Goal: Task Accomplishment & Management: Use online tool/utility

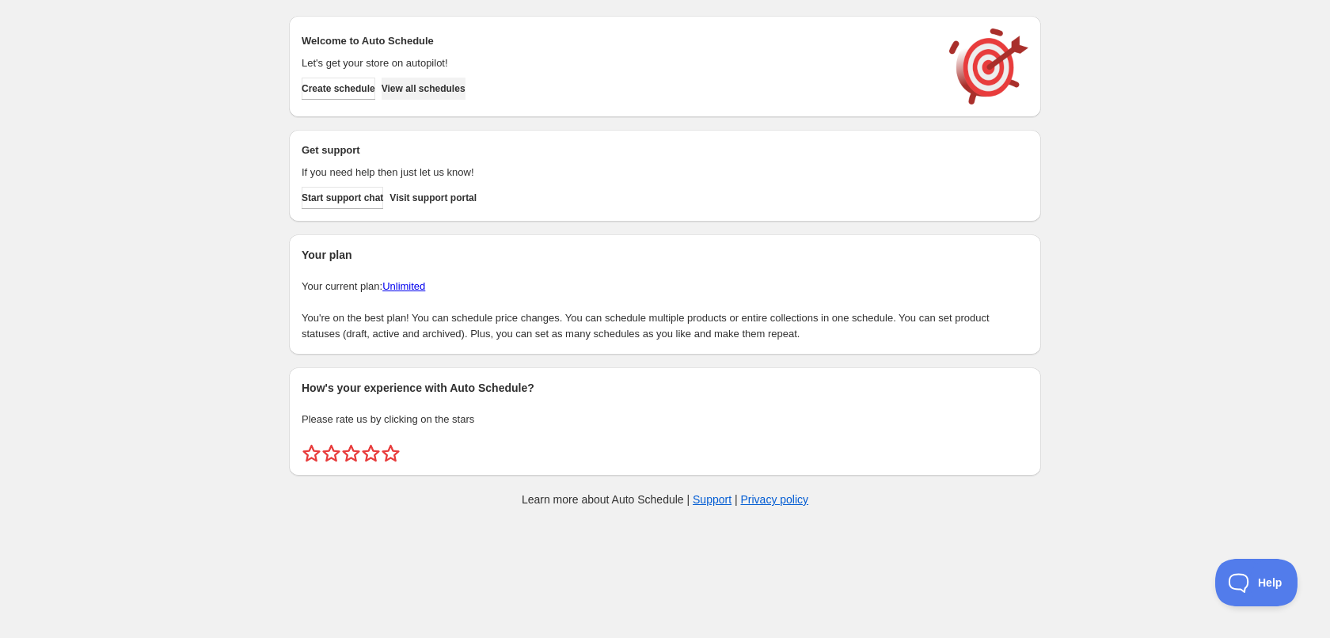
click at [439, 90] on span "View all schedules" at bounding box center [424, 88] width 84 height 13
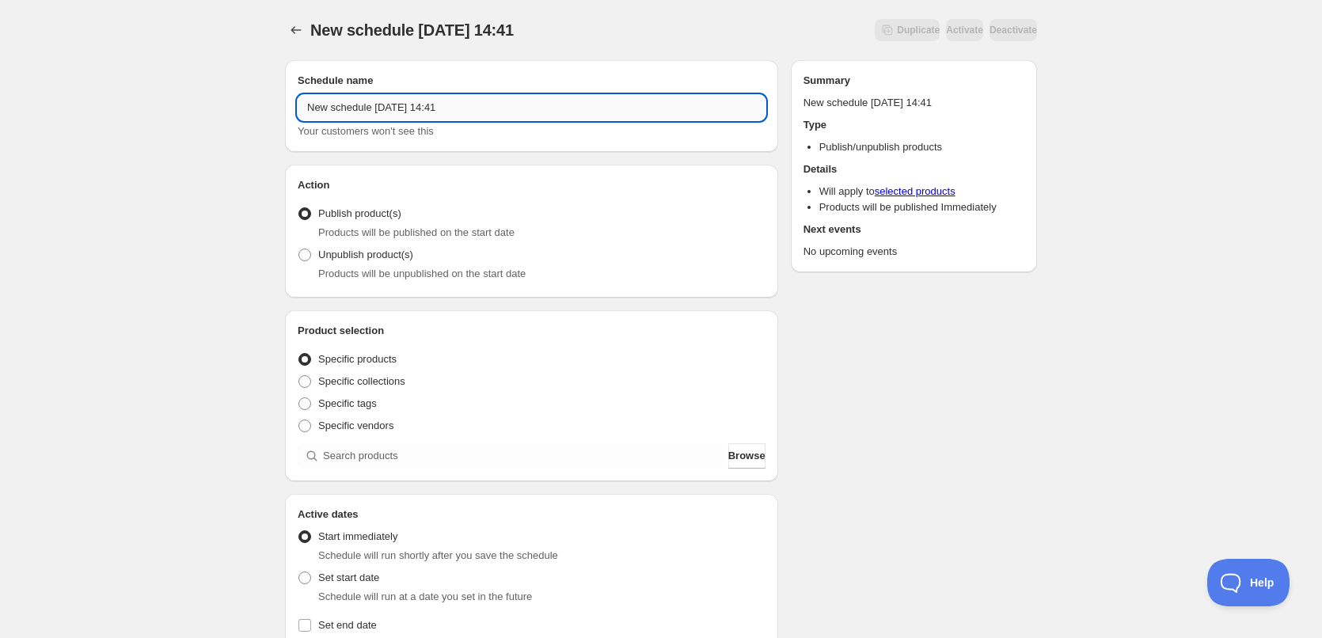
click at [471, 105] on input "New schedule [DATE] 14:41" at bounding box center [532, 107] width 468 height 25
type input "[DATE]"
click at [361, 405] on span "Specific tags" at bounding box center [347, 403] width 59 height 12
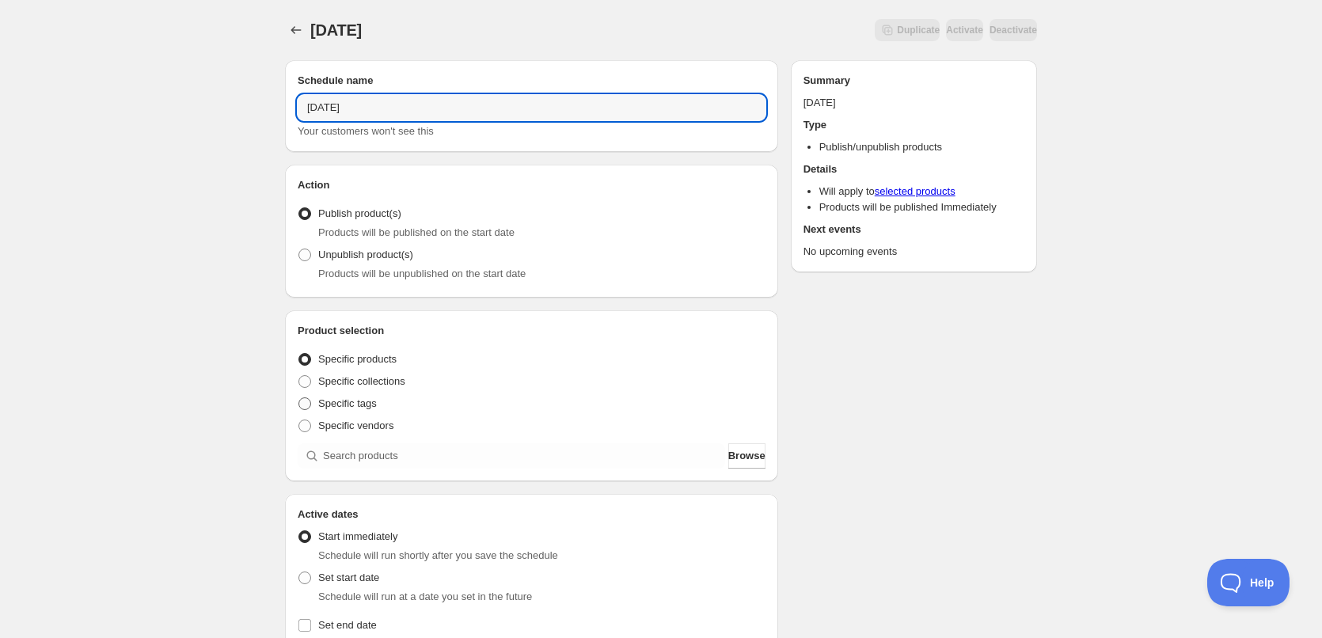
click at [299, 398] on input "Specific tags" at bounding box center [299, 397] width 1 height 1
radio input "true"
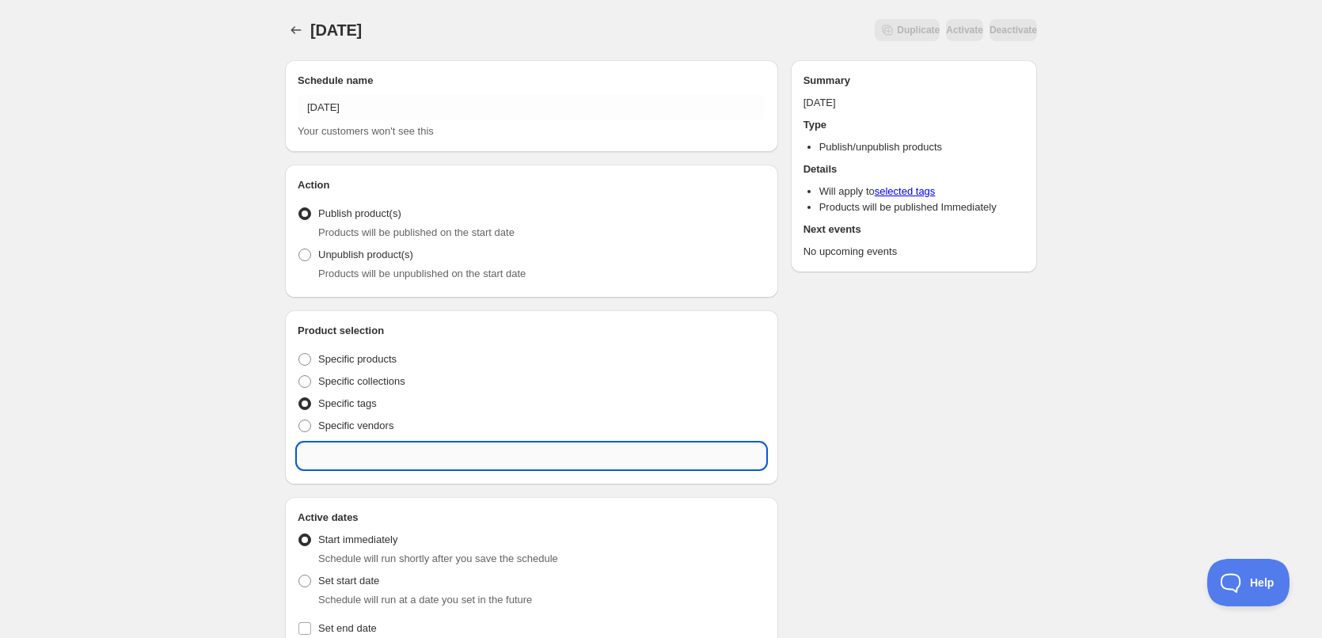
click at [412, 449] on input "text" at bounding box center [532, 455] width 468 height 25
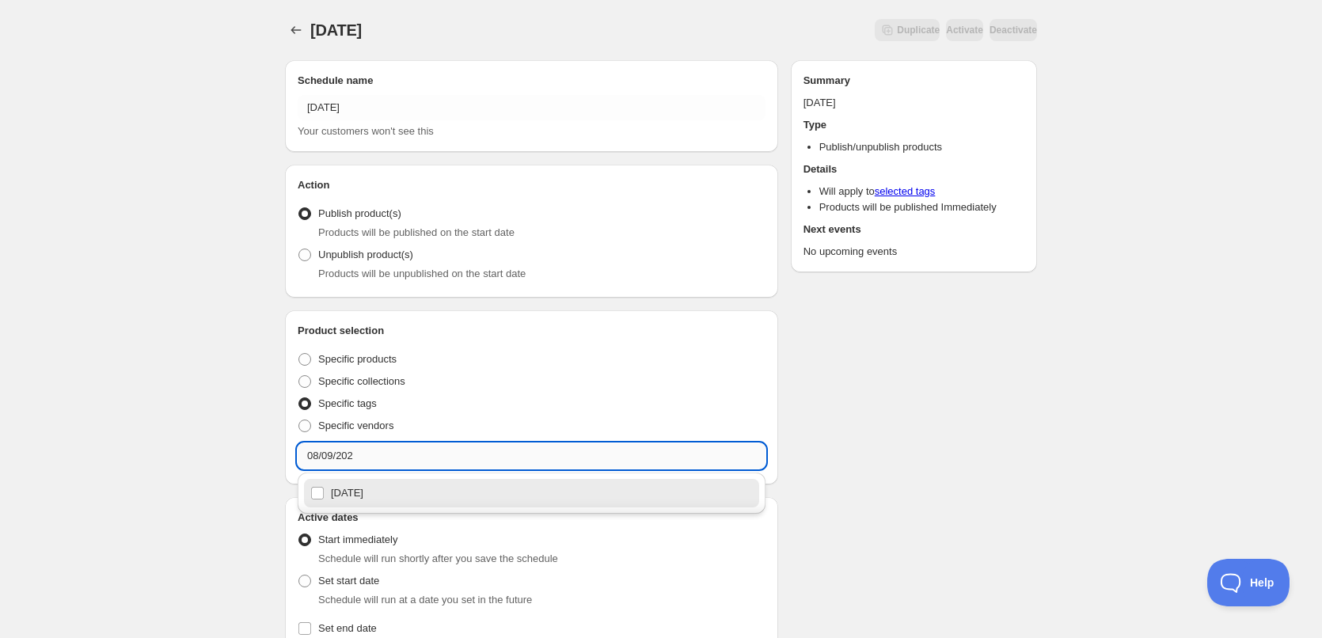
type input "[DATE]"
click at [380, 492] on div "[DATE]" at bounding box center [531, 493] width 443 height 22
checkbox input "true"
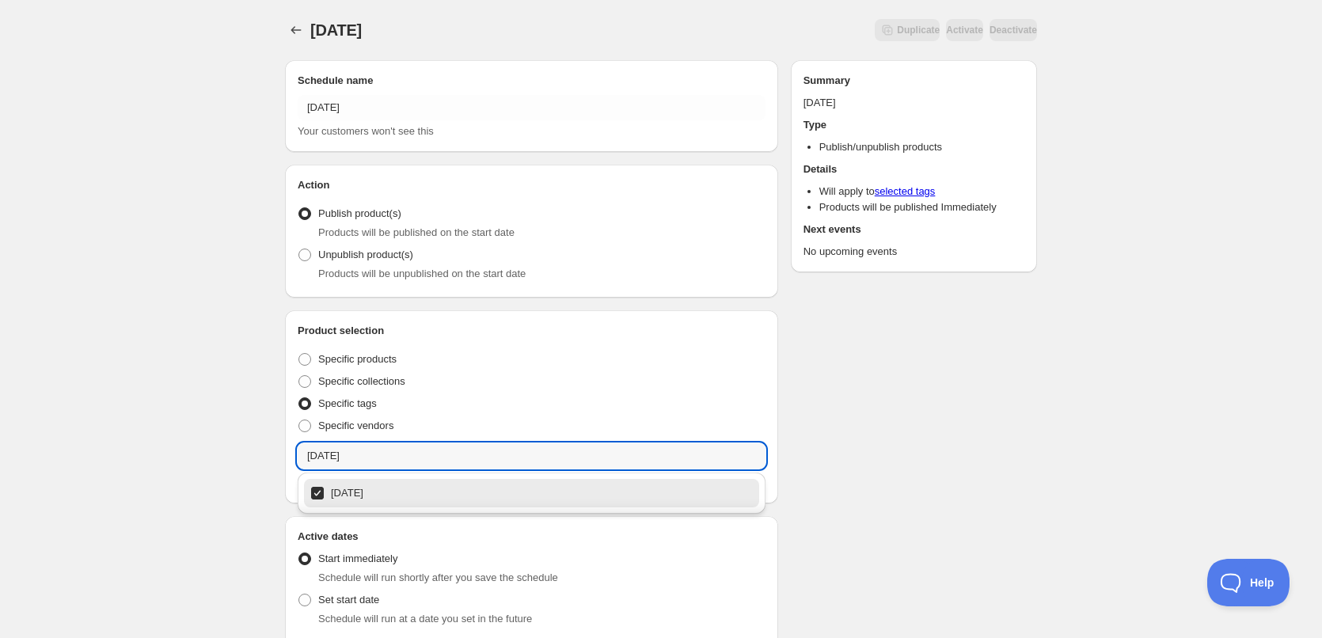
type input "[DATE]"
click at [219, 441] on div "[DATE]. This page is ready [DATE] Duplicate Activate Deactivate More actions Du…" at bounding box center [661, 614] width 1322 height 1229
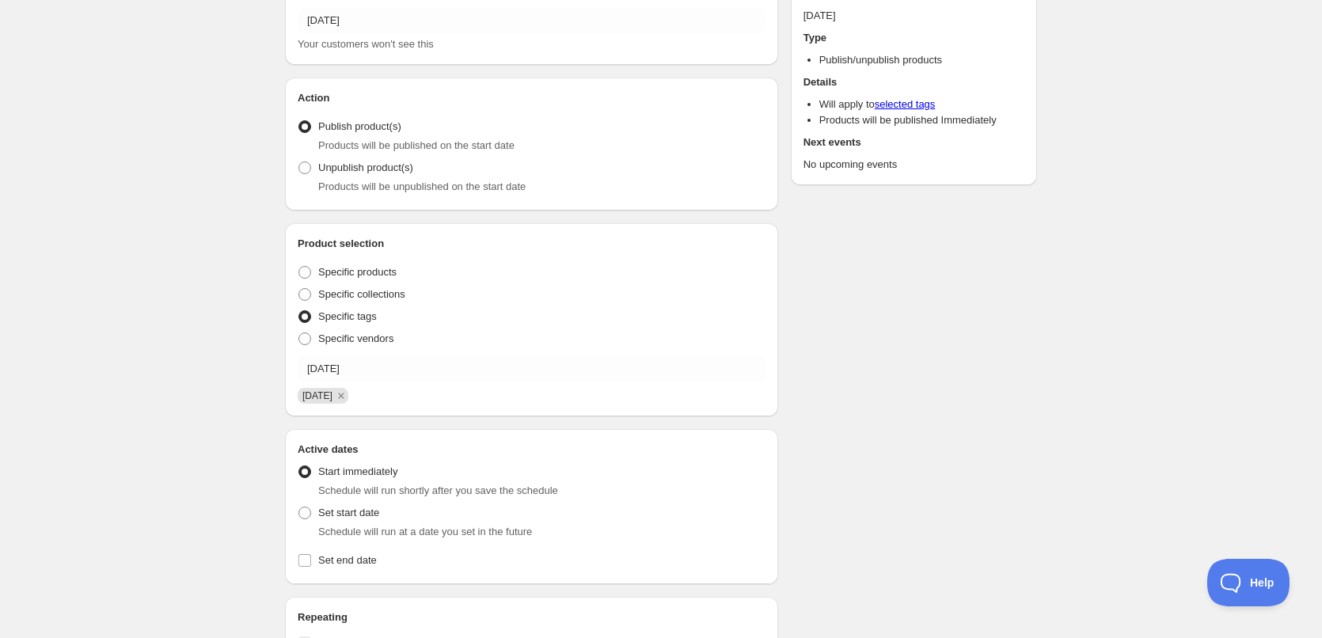
scroll to position [317, 0]
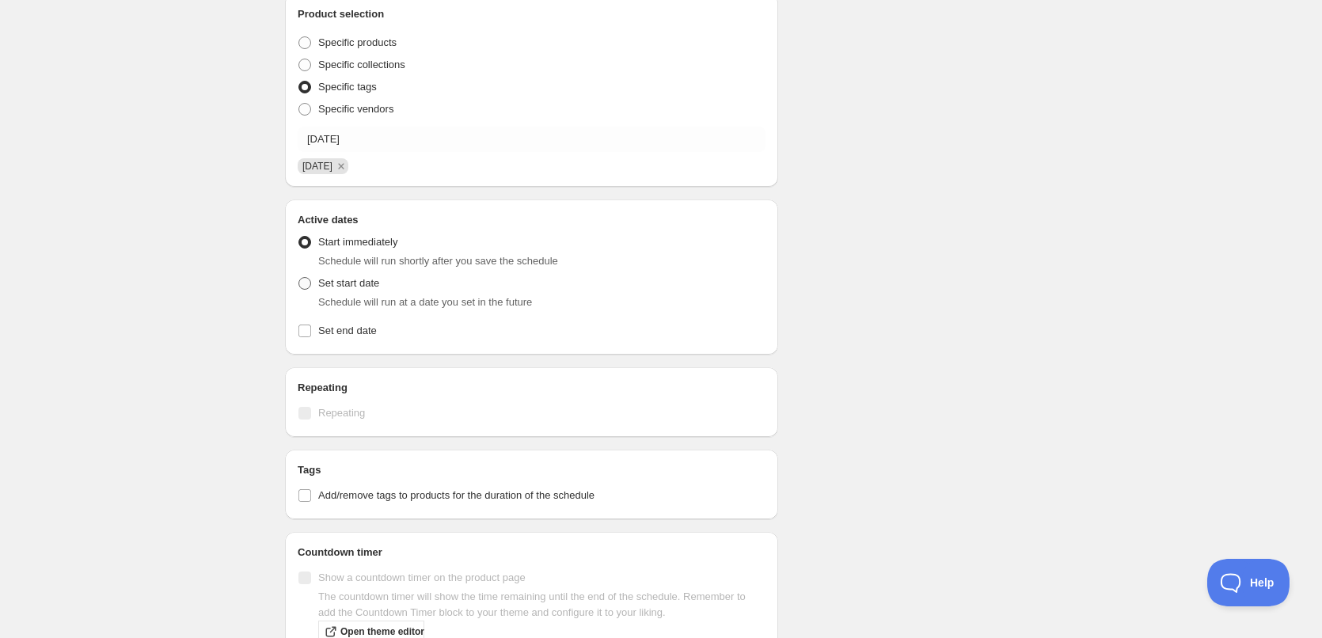
click at [304, 280] on span at bounding box center [305, 283] width 13 height 13
click at [299, 278] on input "Set start date" at bounding box center [299, 277] width 1 height 1
radio input "true"
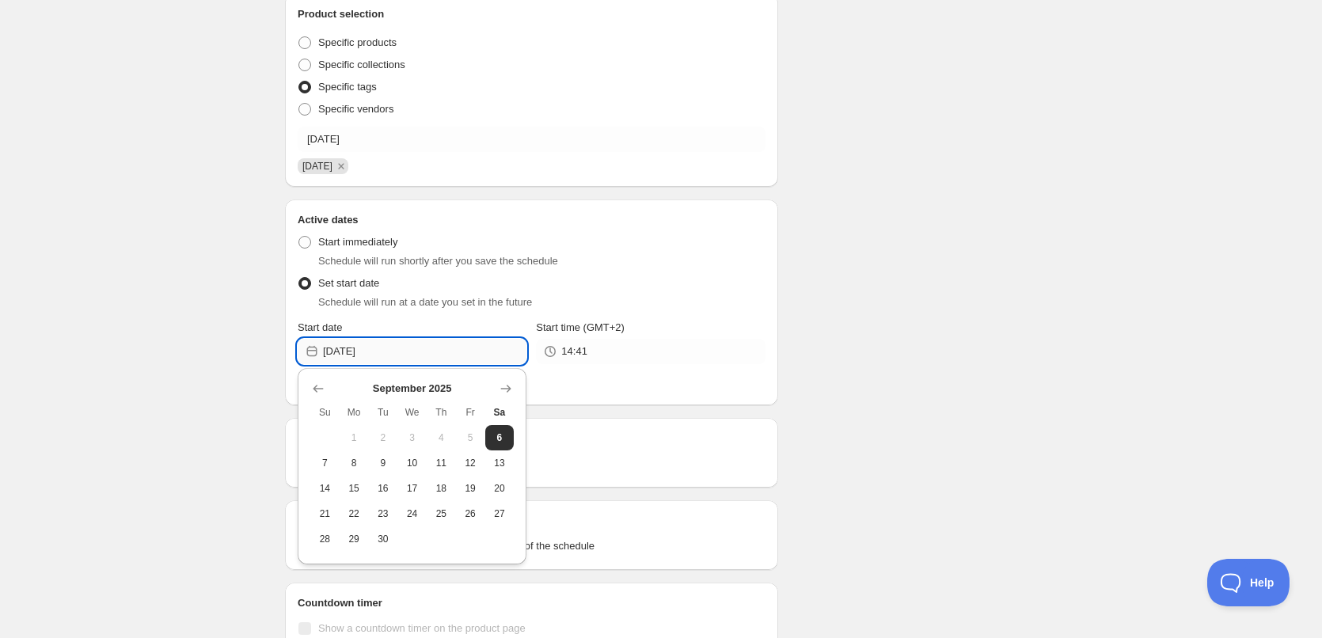
click at [404, 343] on input "[DATE]" at bounding box center [424, 351] width 203 height 25
click at [333, 462] on span "7" at bounding box center [325, 463] width 17 height 13
type input "[DATE]"
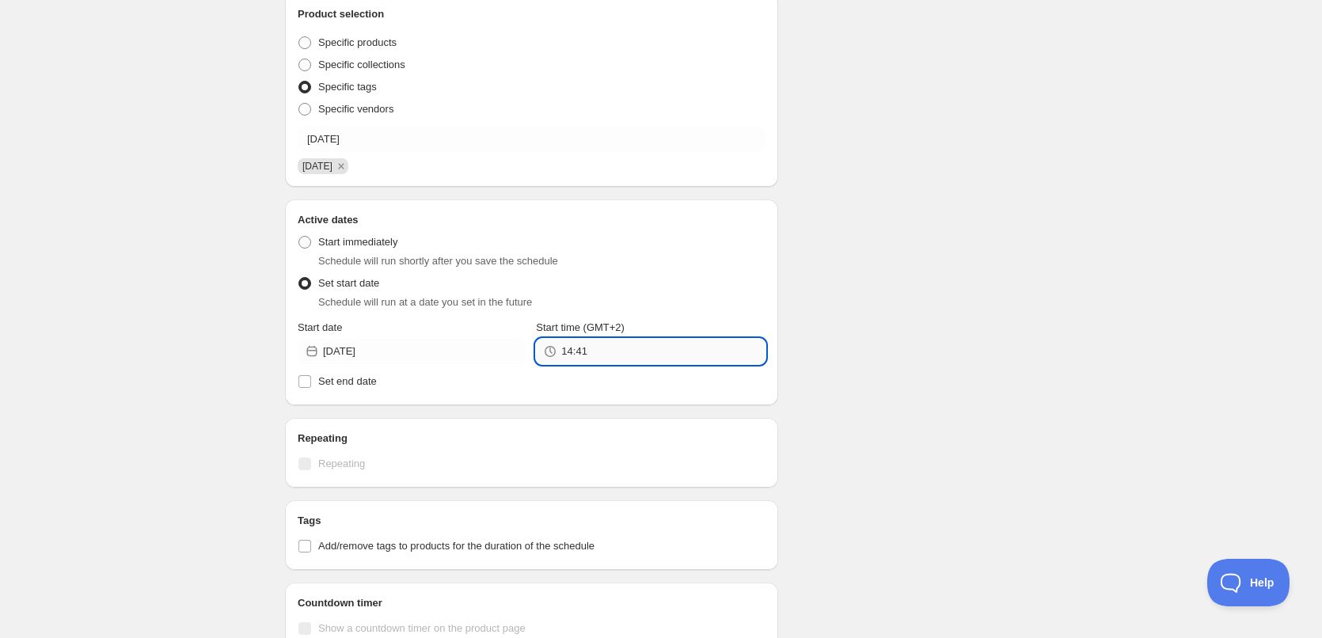
click at [633, 348] on input "14:41" at bounding box center [662, 351] width 203 height 25
click at [592, 219] on button "22:00" at bounding box center [650, 212] width 219 height 25
type input "22:00"
click at [335, 394] on div "Active dates Active Date Type Start immediately Schedule will run shortly after…" at bounding box center [531, 303] width 493 height 206
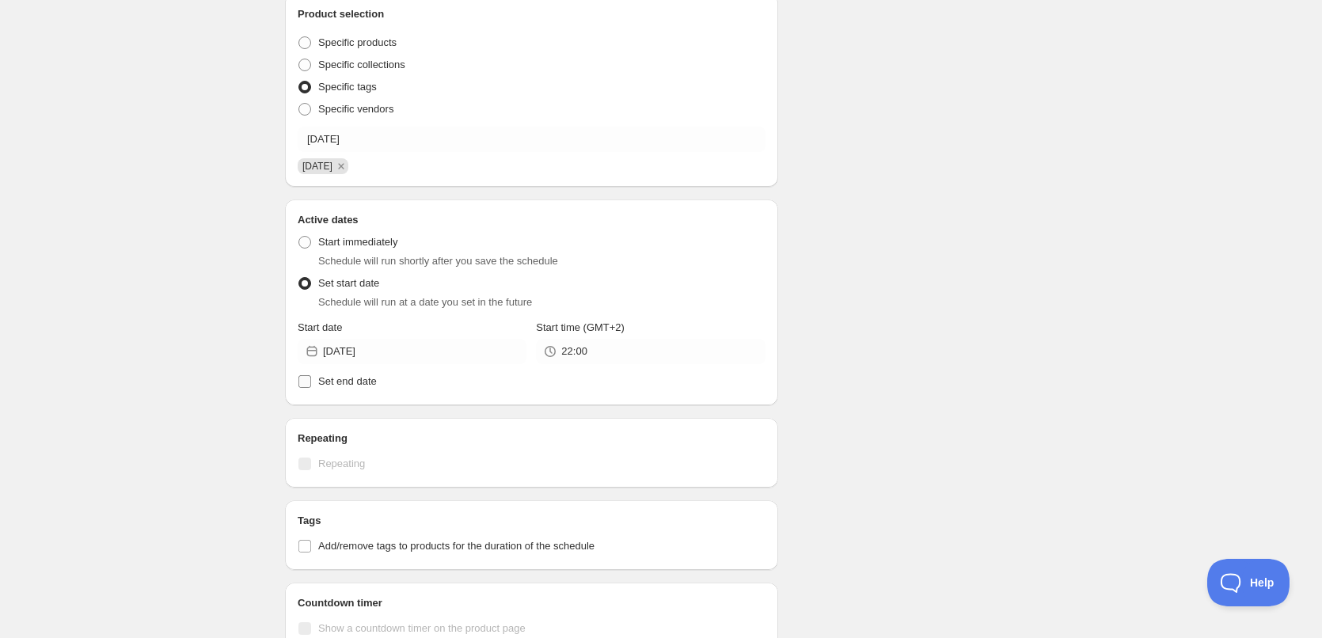
click at [337, 382] on span "Set end date" at bounding box center [347, 381] width 59 height 12
click at [311, 382] on input "Set end date" at bounding box center [305, 381] width 13 height 13
checkbox input "true"
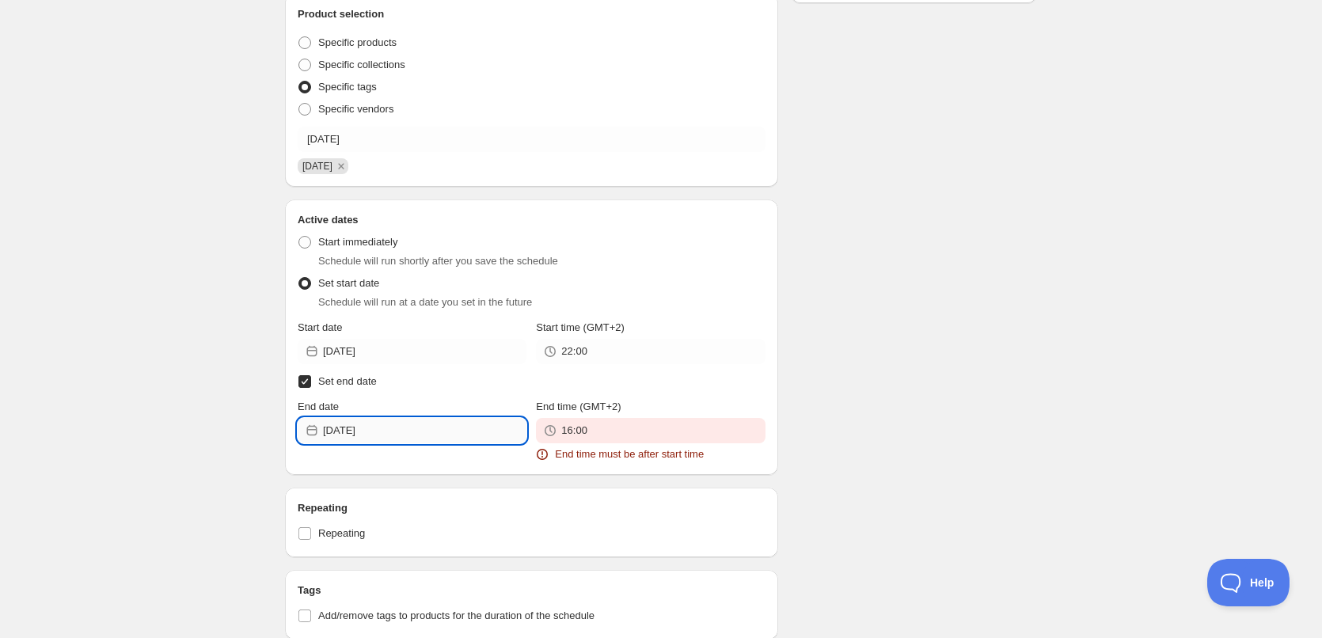
click at [410, 433] on input "[DATE]" at bounding box center [424, 430] width 203 height 25
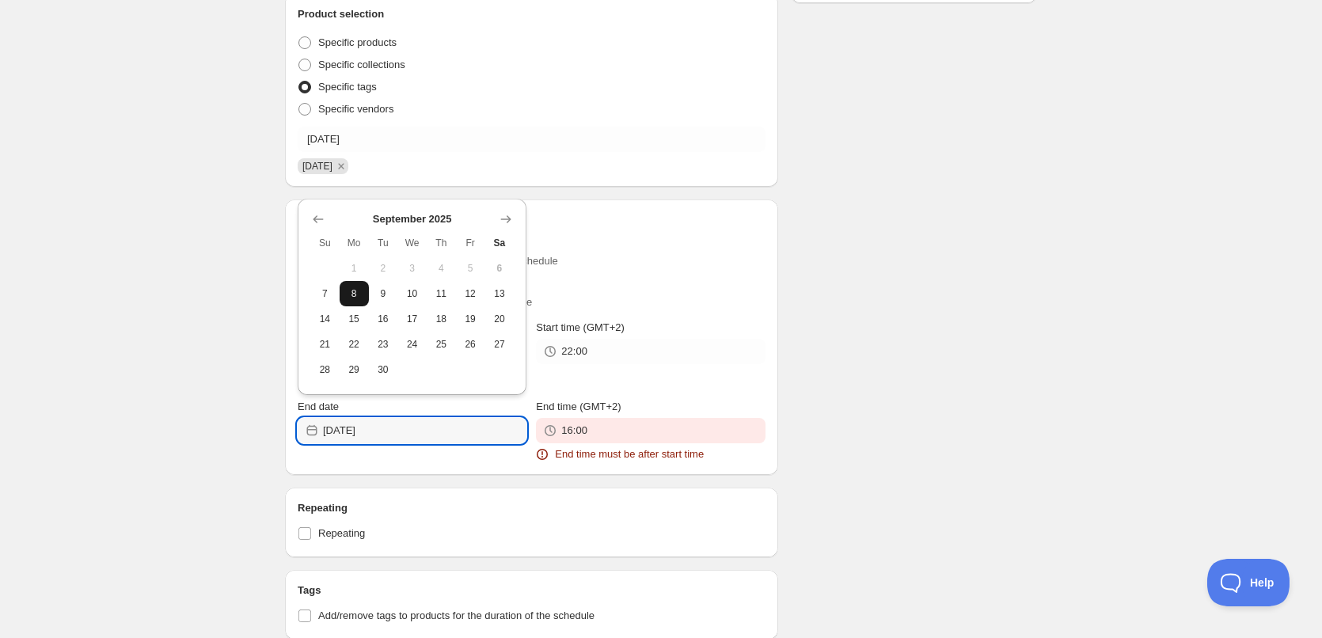
click at [352, 294] on span "8" at bounding box center [354, 293] width 17 height 13
type input "[DATE]"
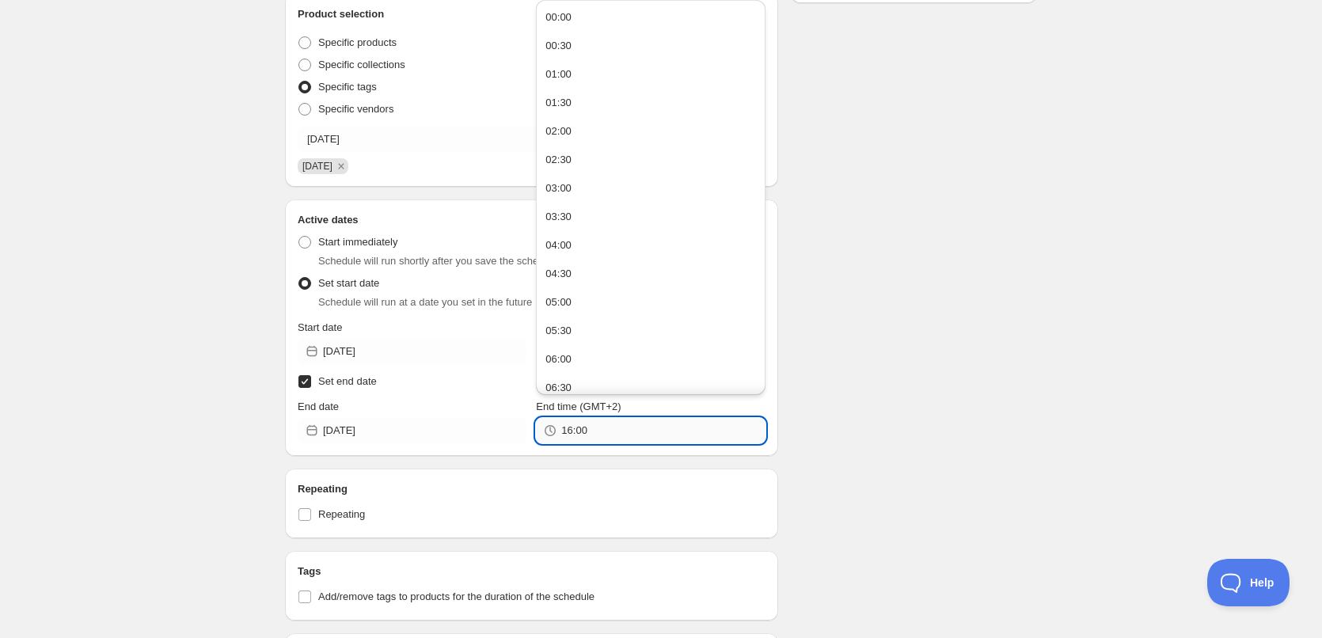
click at [618, 435] on input "16:00" at bounding box center [662, 430] width 203 height 25
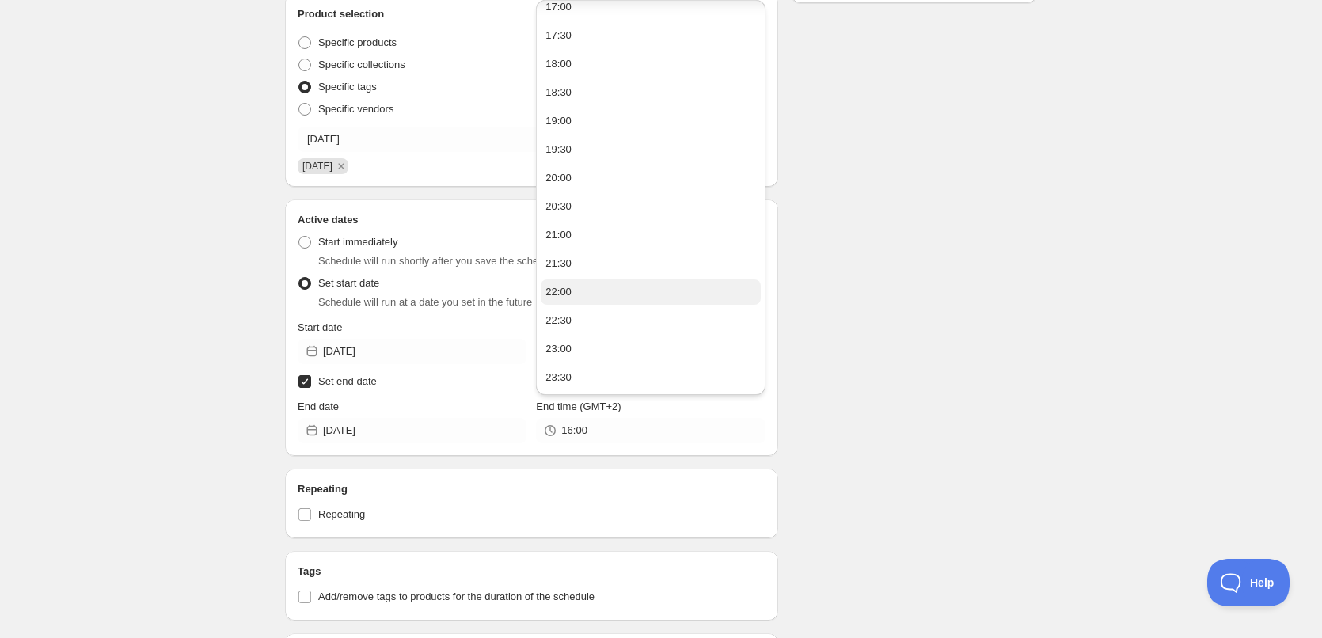
click at [587, 288] on button "22:00" at bounding box center [650, 292] width 219 height 25
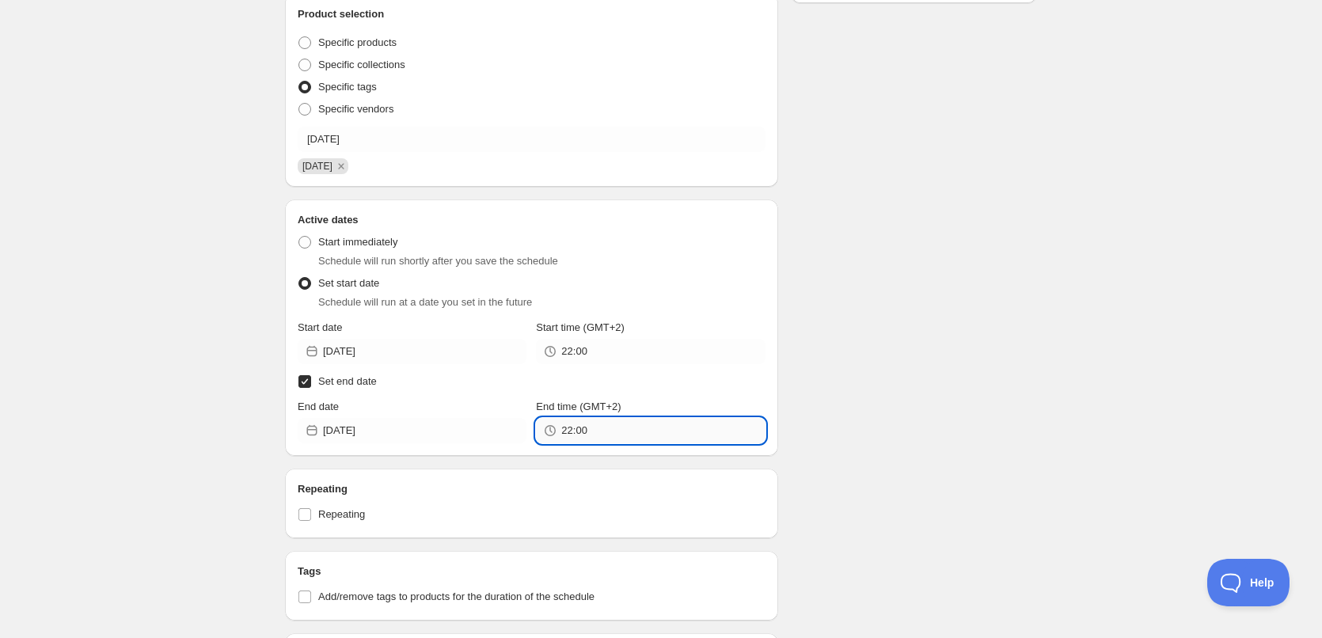
click at [595, 434] on input "22:00" at bounding box center [662, 430] width 203 height 25
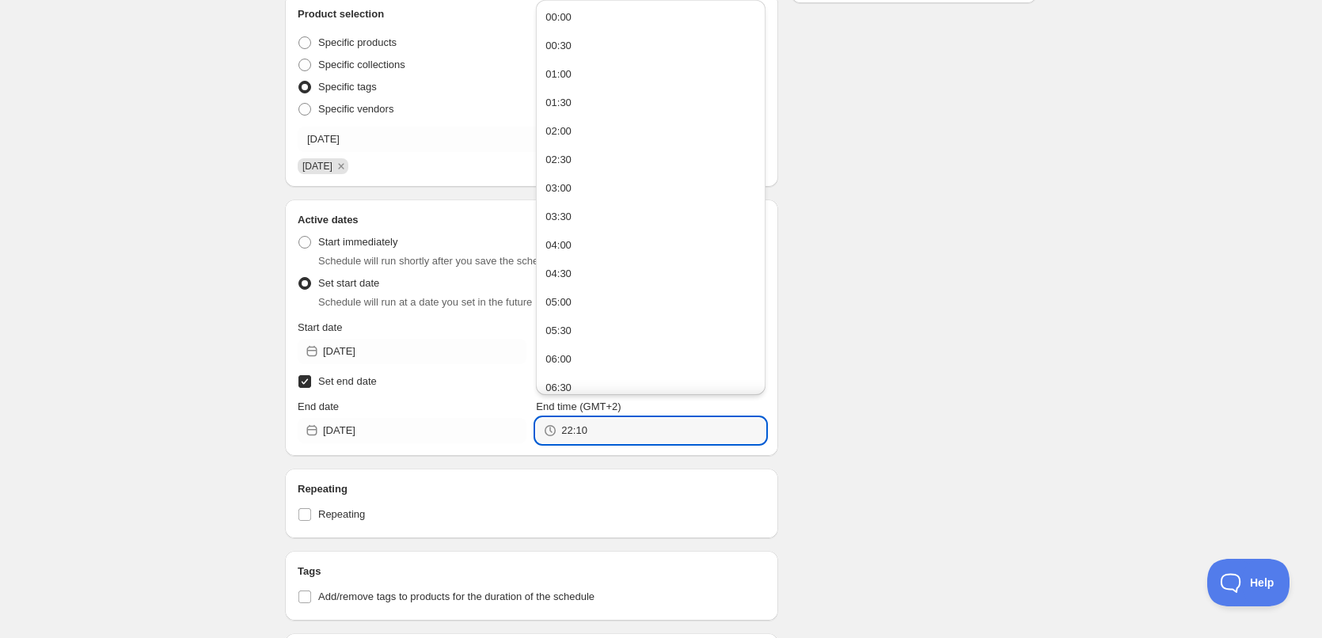
type input "22:10"
click at [832, 414] on div "Schedule name [DATE] Your customers won't see this Action Action Publish produc…" at bounding box center [654, 394] width 765 height 1327
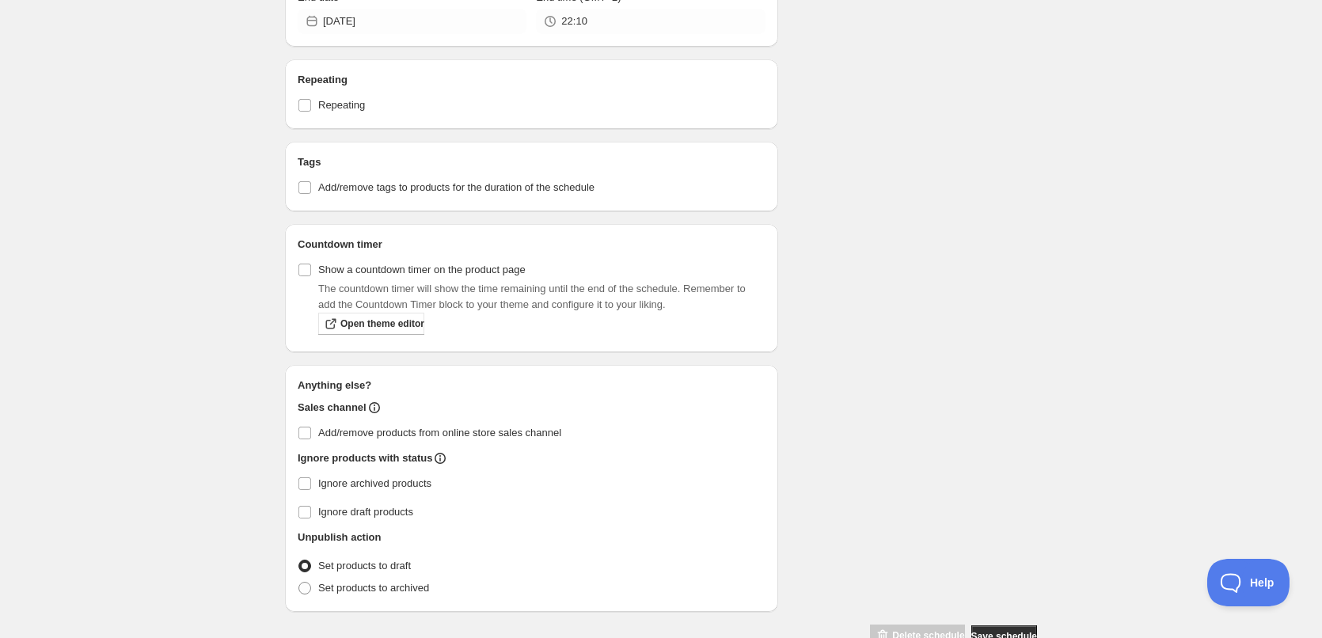
scroll to position [766, 0]
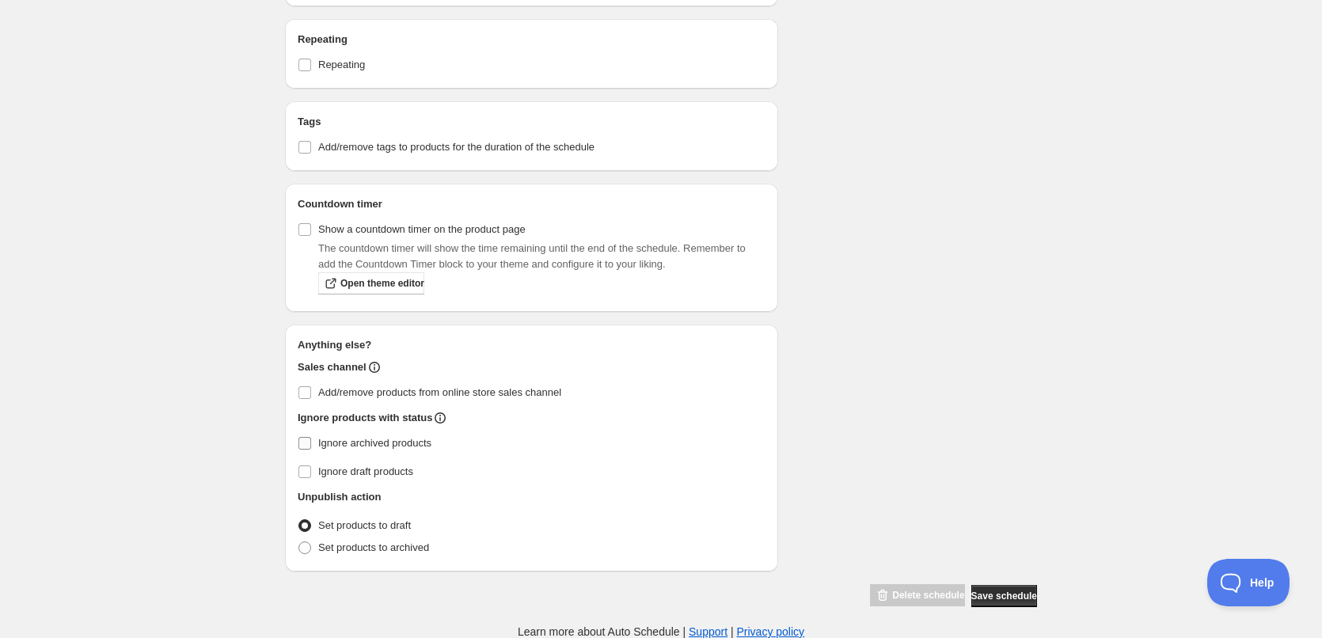
click at [355, 446] on span "Ignore archived products" at bounding box center [374, 443] width 113 height 12
click at [311, 446] on input "Ignore archived products" at bounding box center [305, 443] width 13 height 13
checkbox input "true"
click at [373, 546] on span "Set products to archived" at bounding box center [373, 548] width 111 height 12
click at [299, 542] on input "Set products to archived" at bounding box center [299, 542] width 1 height 1
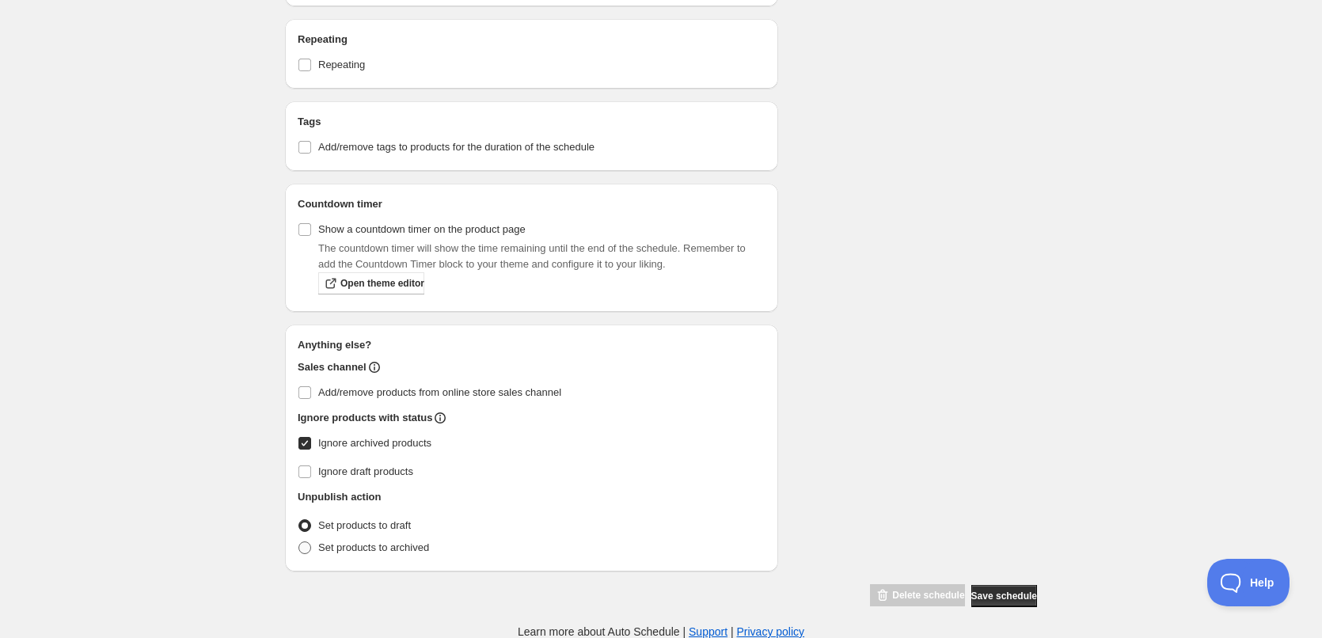
radio input "true"
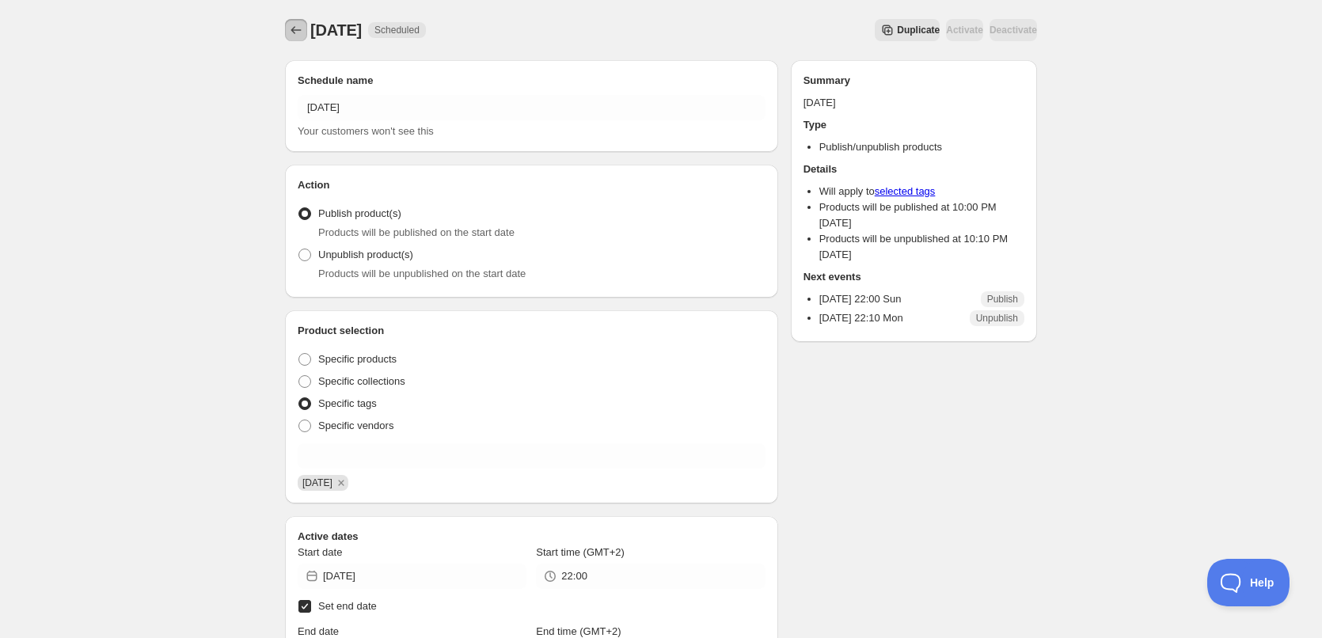
click at [302, 25] on icon "Schedules" at bounding box center [296, 30] width 16 height 16
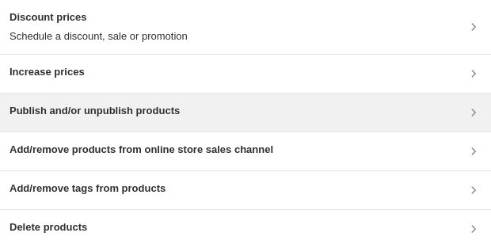
click at [80, 105] on h3 "Publish and/or unpublish products" at bounding box center [95, 111] width 170 height 16
